Goal: Task Accomplishment & Management: Complete application form

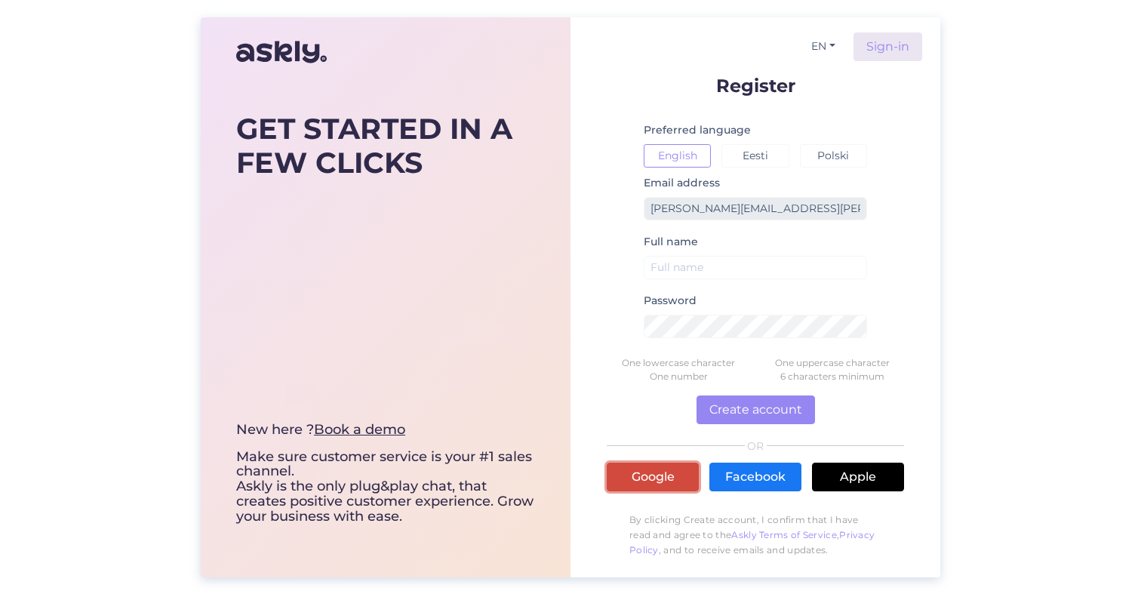
click at [649, 486] on link "Google" at bounding box center [653, 477] width 92 height 29
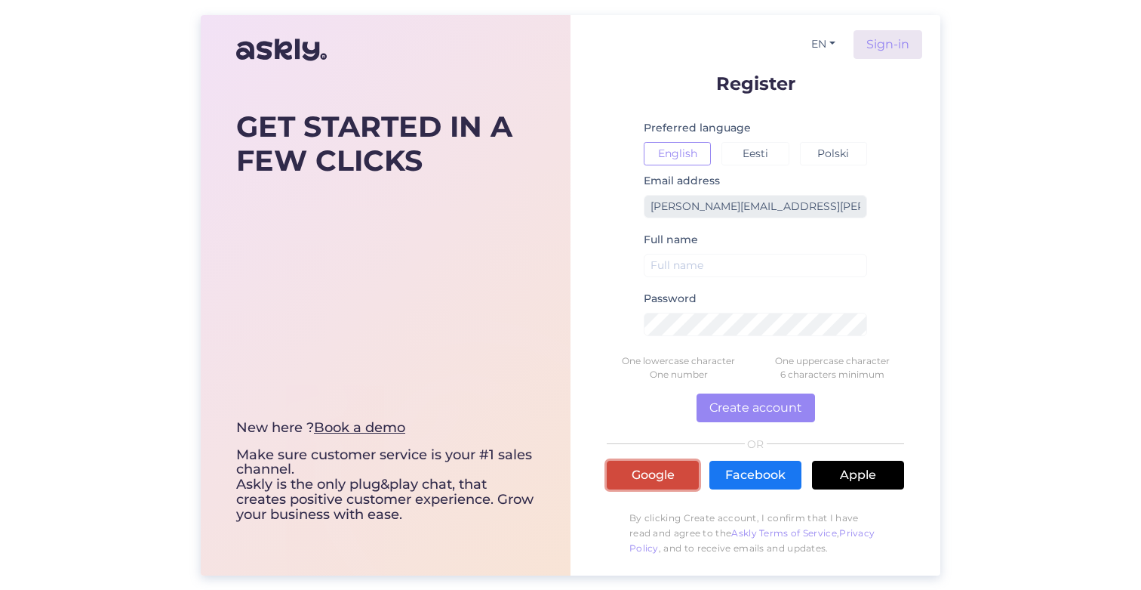
click at [645, 477] on link "Google" at bounding box center [653, 475] width 92 height 29
